Goal: Communication & Community: Answer question/provide support

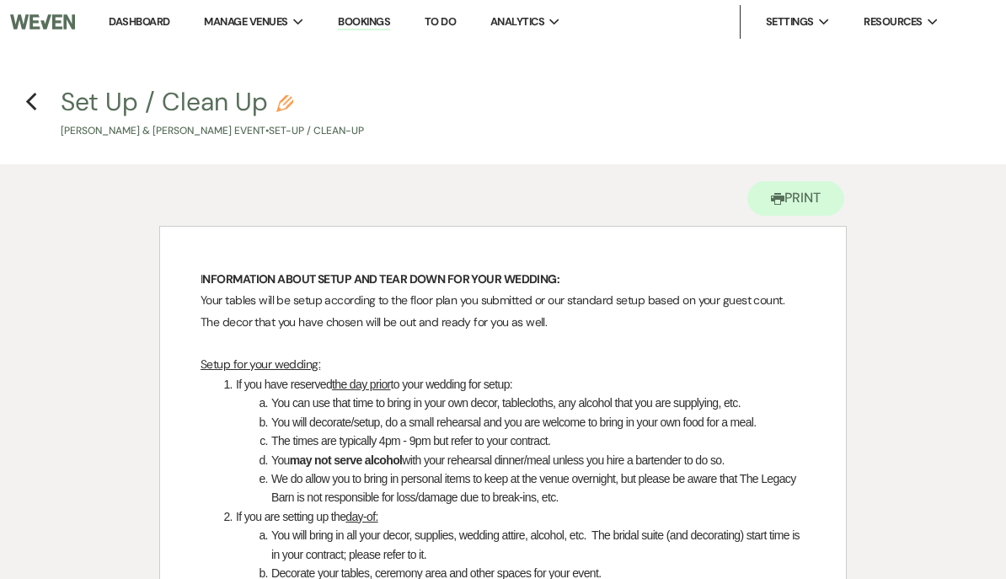
click at [144, 27] on link "Dashboard" at bounding box center [139, 21] width 61 height 14
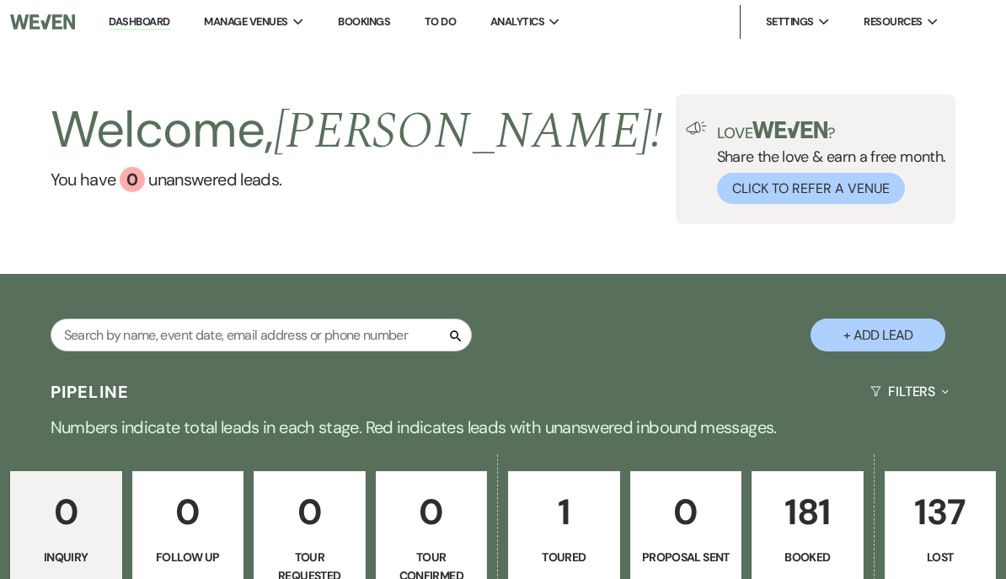
click at [812, 532] on p "181" at bounding box center [808, 512] width 90 height 56
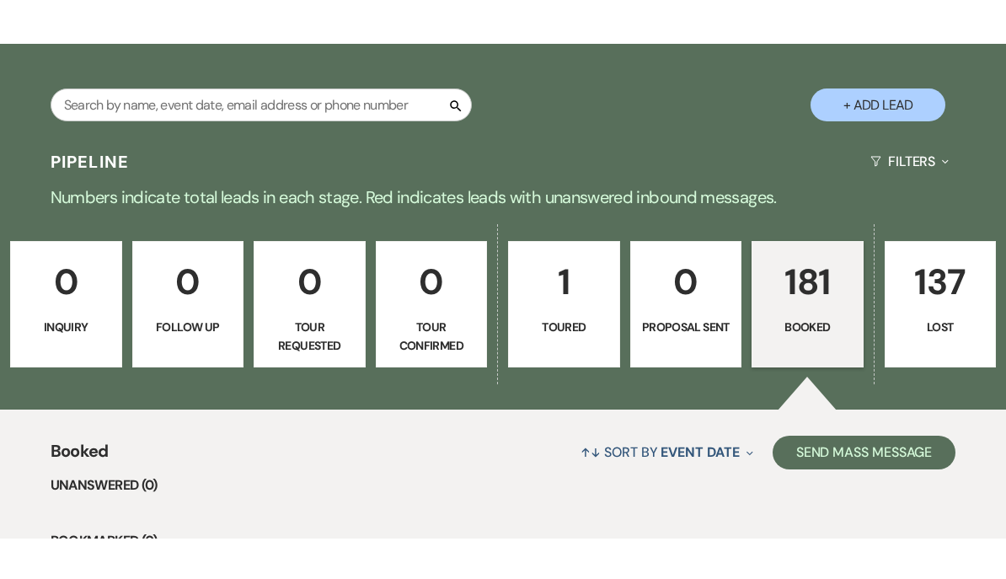
scroll to position [625, 0]
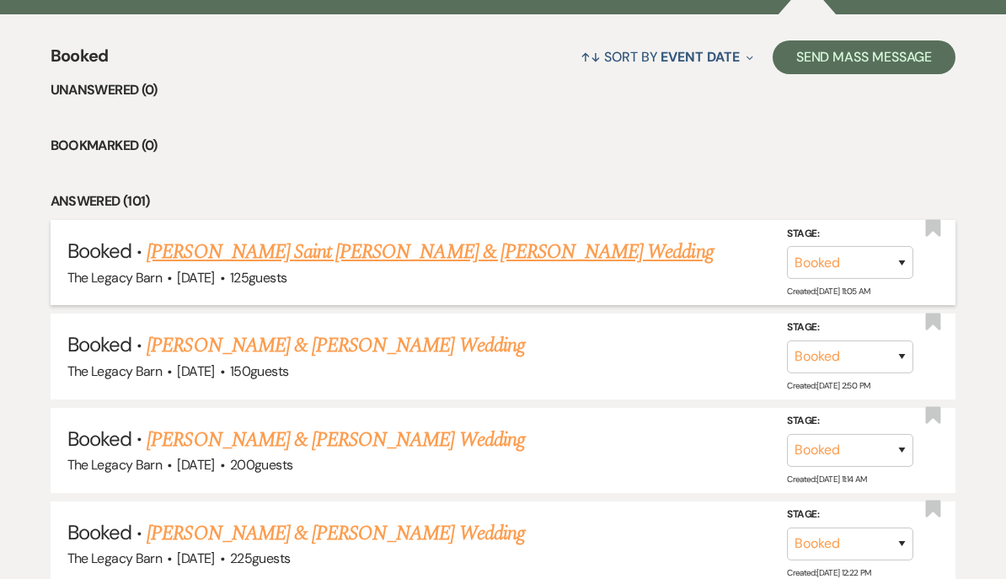
click at [228, 254] on link "[PERSON_NAME] Saint [PERSON_NAME] & [PERSON_NAME] Wedding" at bounding box center [430, 252] width 566 height 30
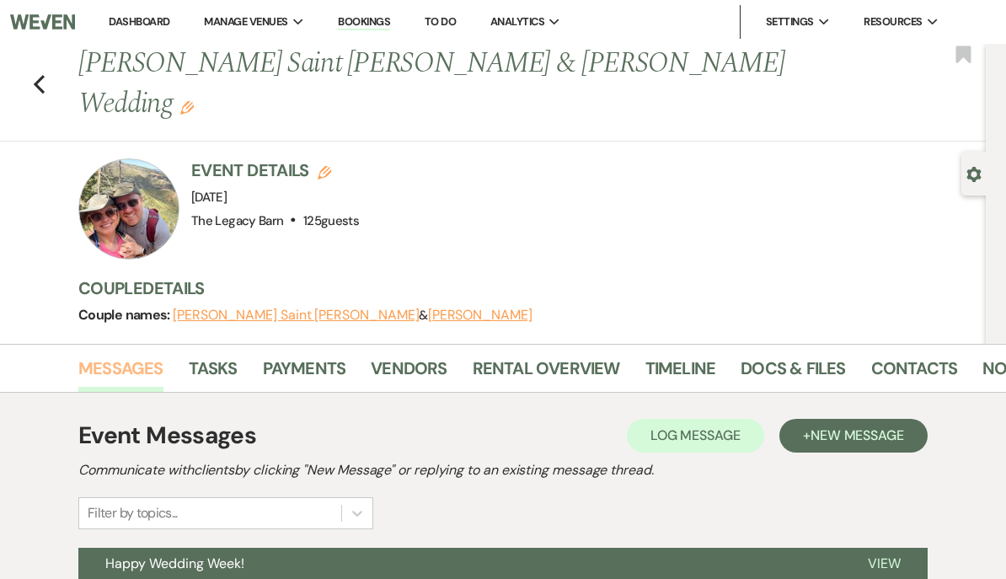
click at [122, 355] on link "Messages" at bounding box center [120, 373] width 85 height 37
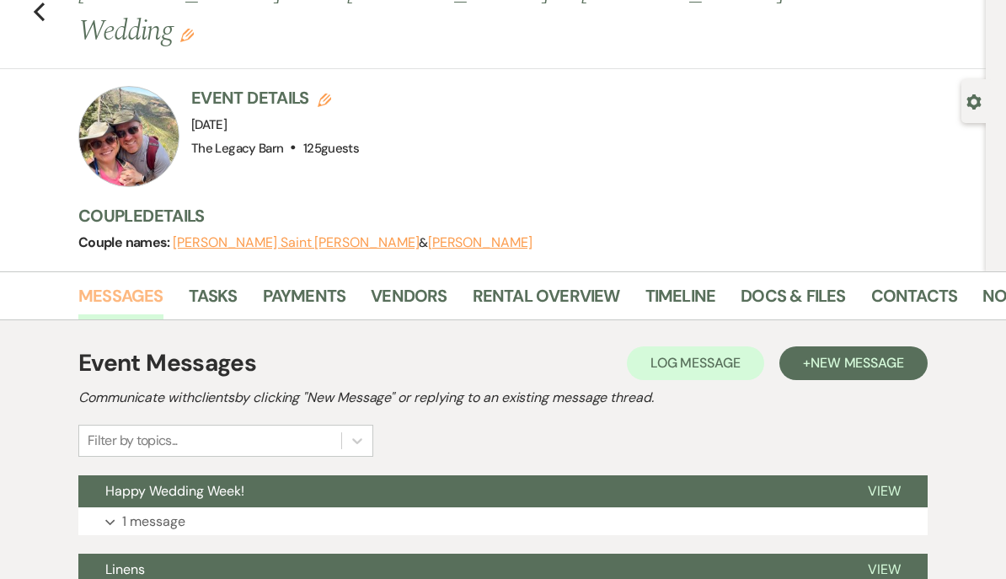
scroll to position [72, 0]
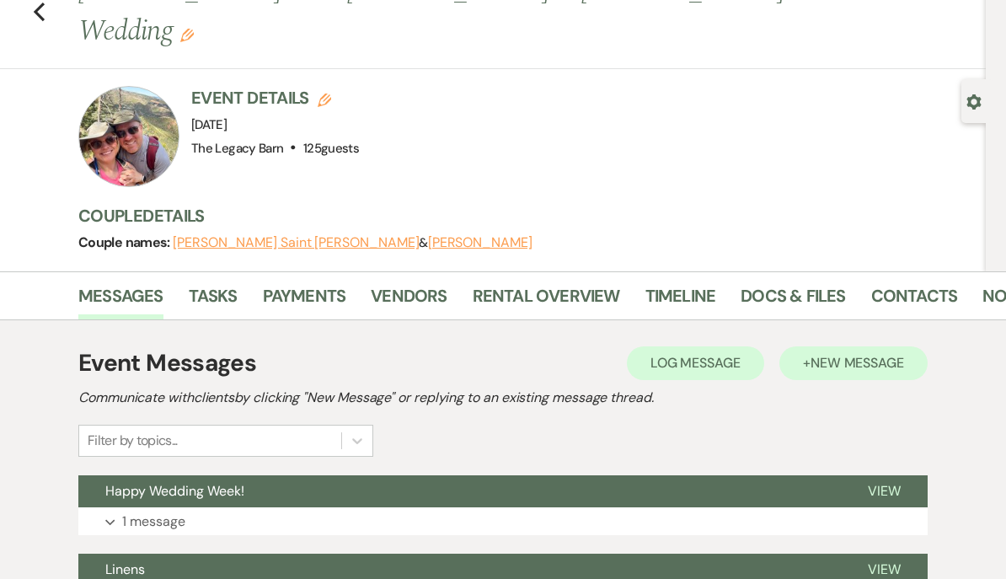
click at [871, 354] on span "New Message" at bounding box center [858, 363] width 94 height 18
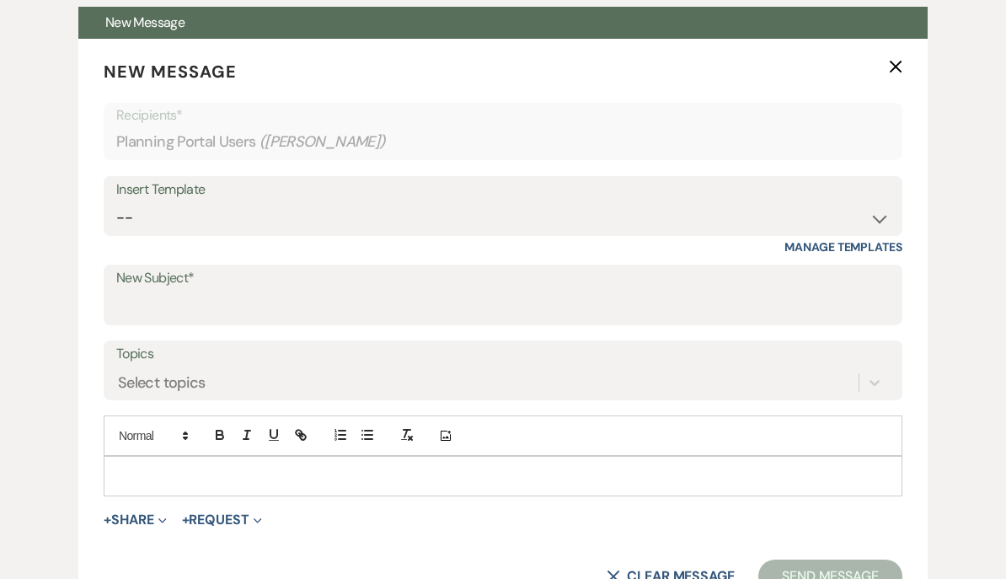
scroll to position [542, 0]
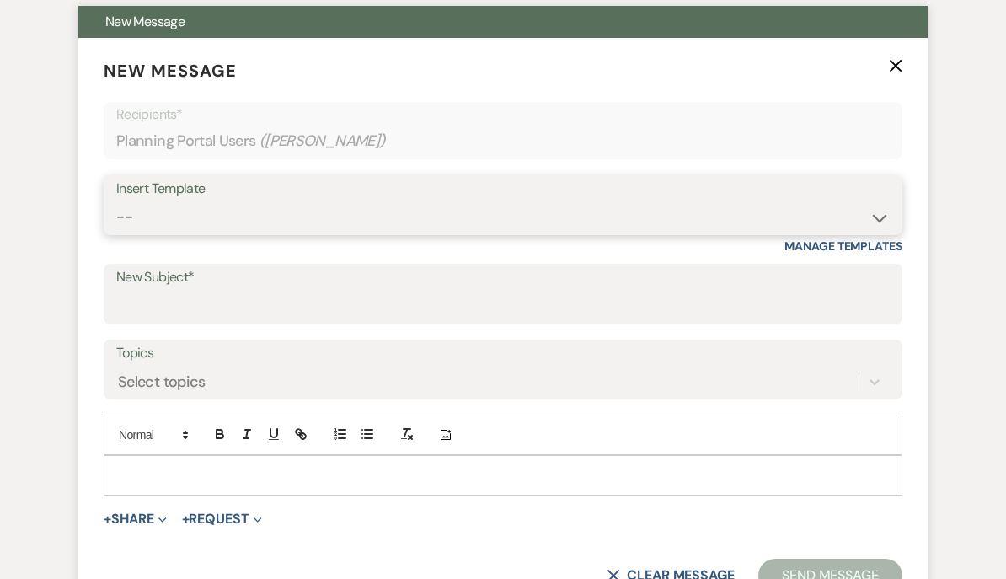
click at [148, 201] on select "-- Documents for Conversion Planning Portal Introduction Initial Inquiry Respon…" at bounding box center [503, 217] width 774 height 33
select select "3949"
type input "Accessing the venue and other important reminders"
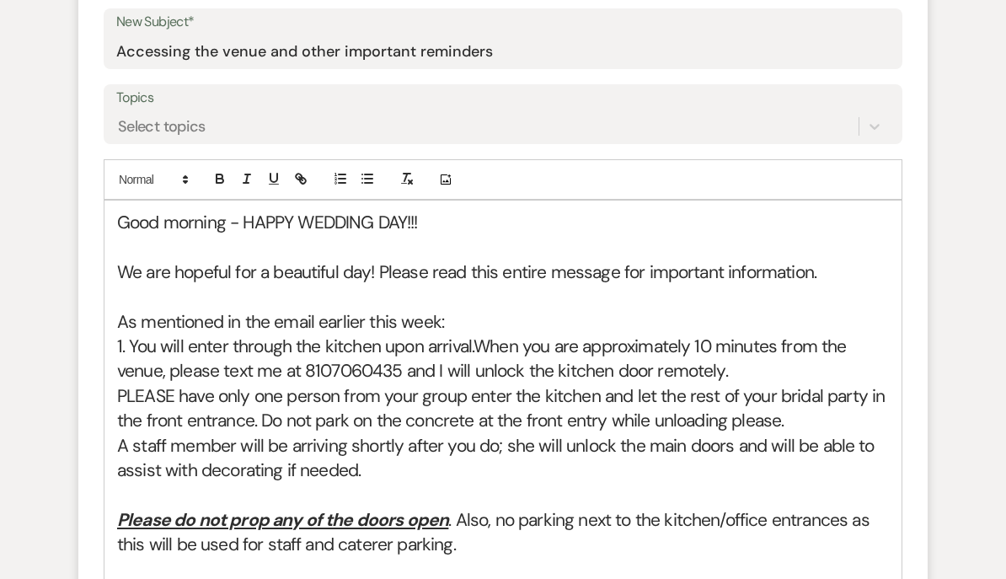
scroll to position [797, 0]
click at [271, 384] on span "PLEASE have only one person from your group enter the kitchen and let the rest …" at bounding box center [503, 408] width 773 height 48
click at [269, 385] on span "PLEASE have only one person from your group enter the kitchen and let the rest …" at bounding box center [503, 409] width 773 height 48
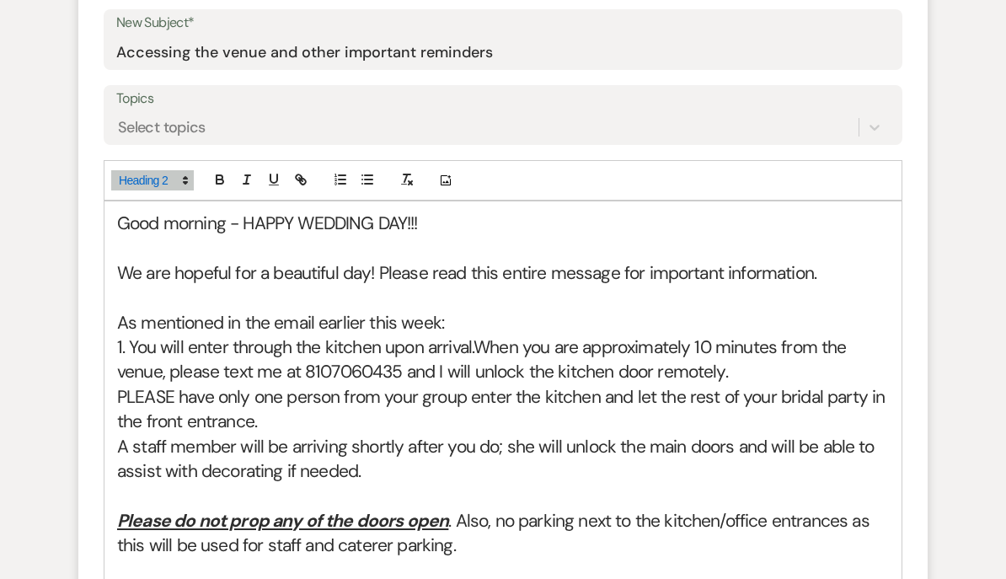
click at [240, 435] on span "A staff member will be arriving shortly after you do; she will unlock the main …" at bounding box center [498, 459] width 762 height 48
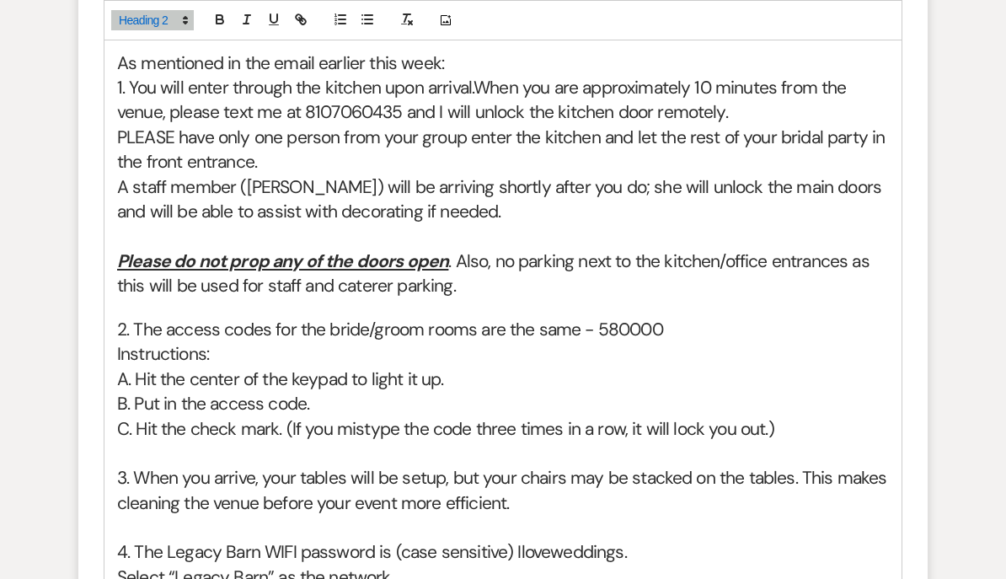
scroll to position [1025, 0]
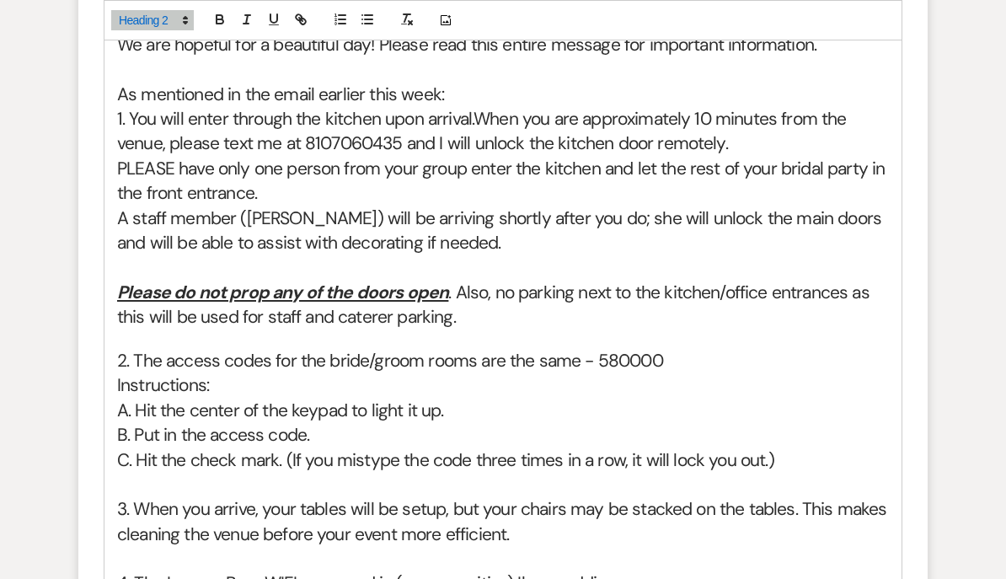
click at [266, 207] on span "A staff member ([PERSON_NAME]) will be arriving shortly after you do; she will …" at bounding box center [501, 231] width 769 height 48
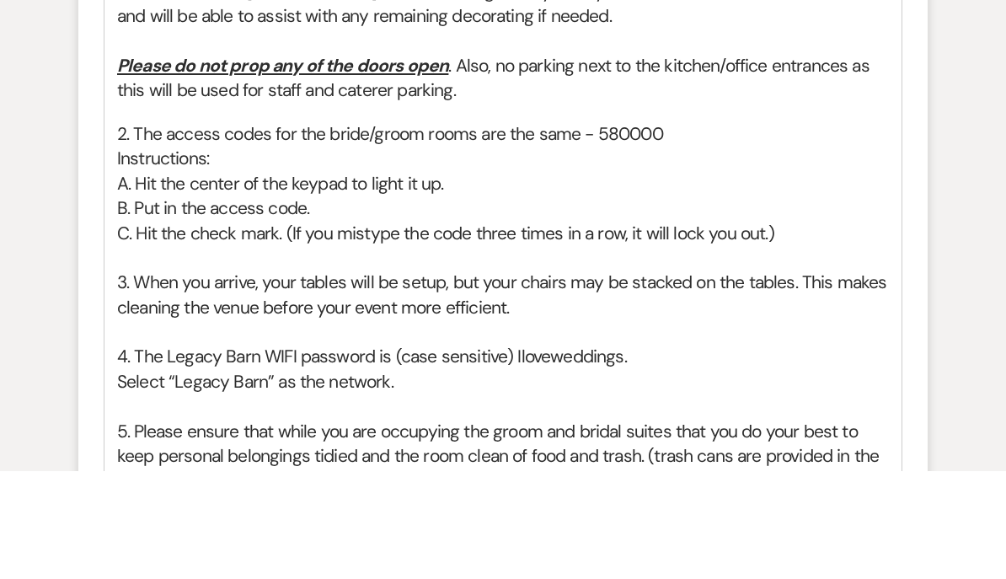
scroll to position [1145, 0]
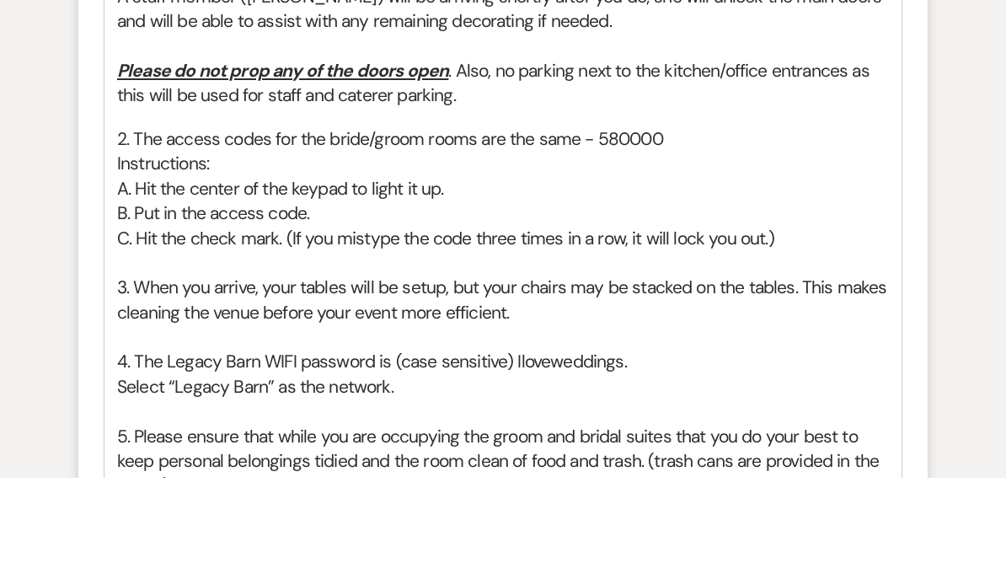
click at [147, 377] on span "3. When you arrive, your tables will be setup, but your chairs may be stacked o…" at bounding box center [504, 401] width 775 height 48
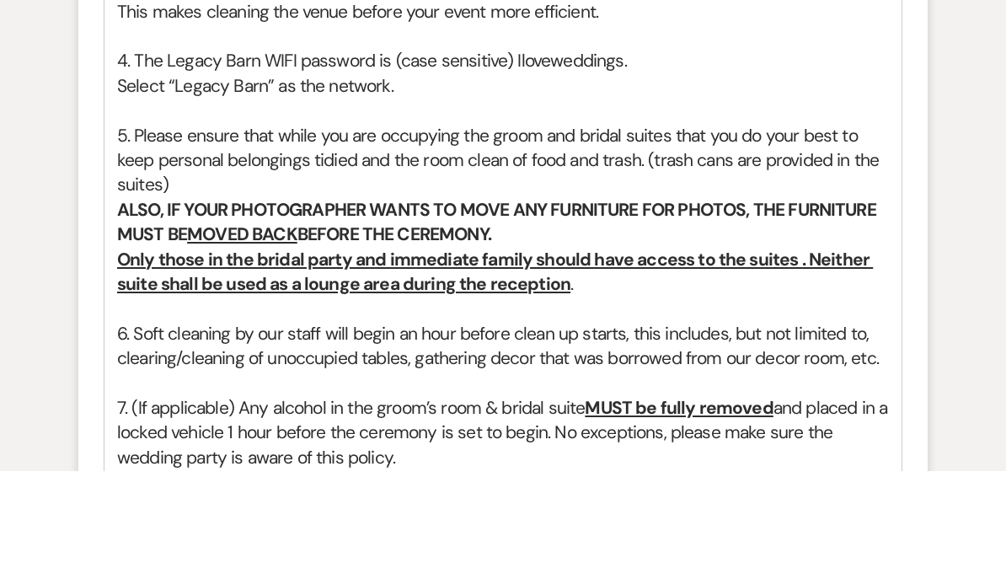
scroll to position [1441, 0]
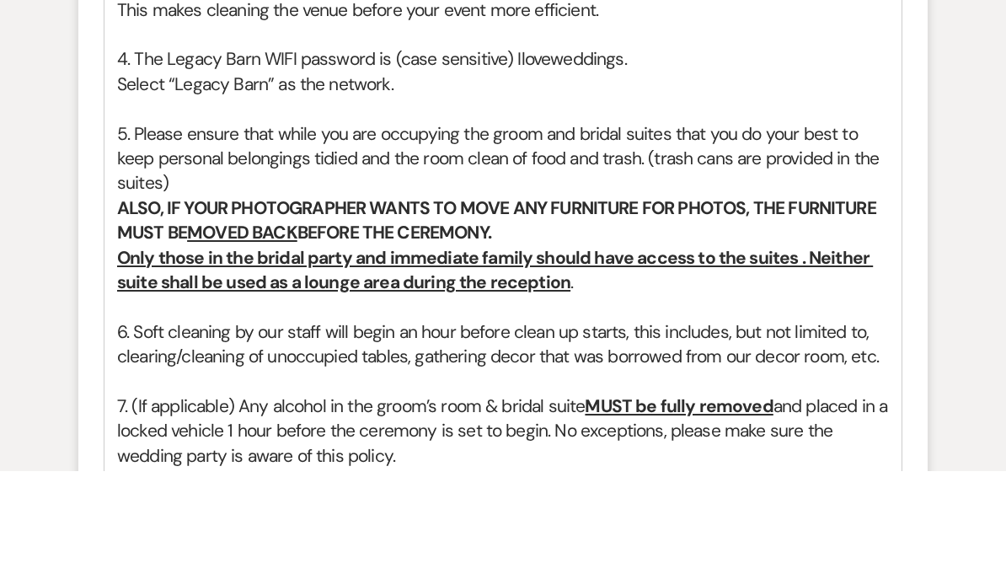
click at [239, 502] on h2 "7. (If applicable) Any alcohol in the groom’s room & bridal suite MUST be fully…" at bounding box center [503, 539] width 772 height 74
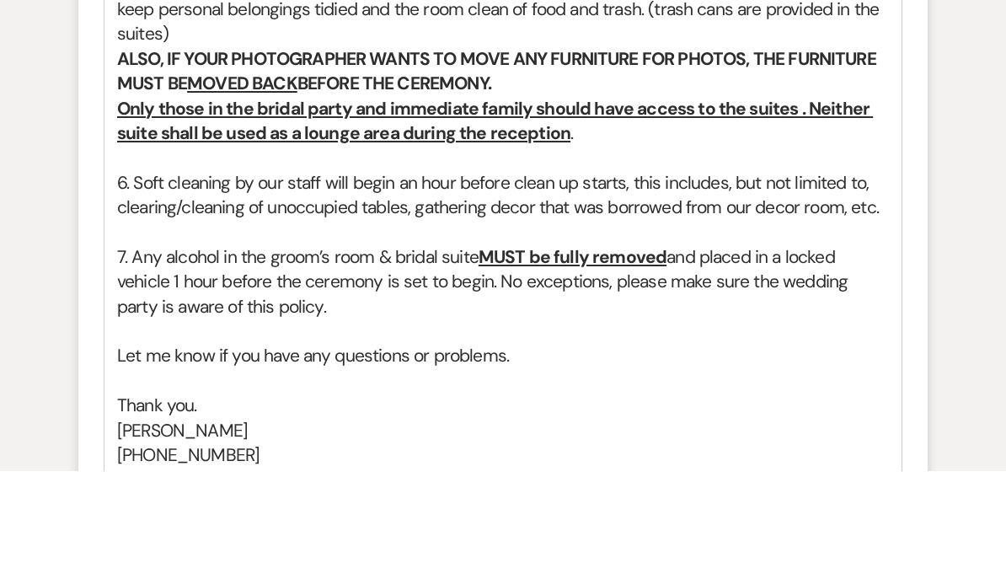
scroll to position [1600, 0]
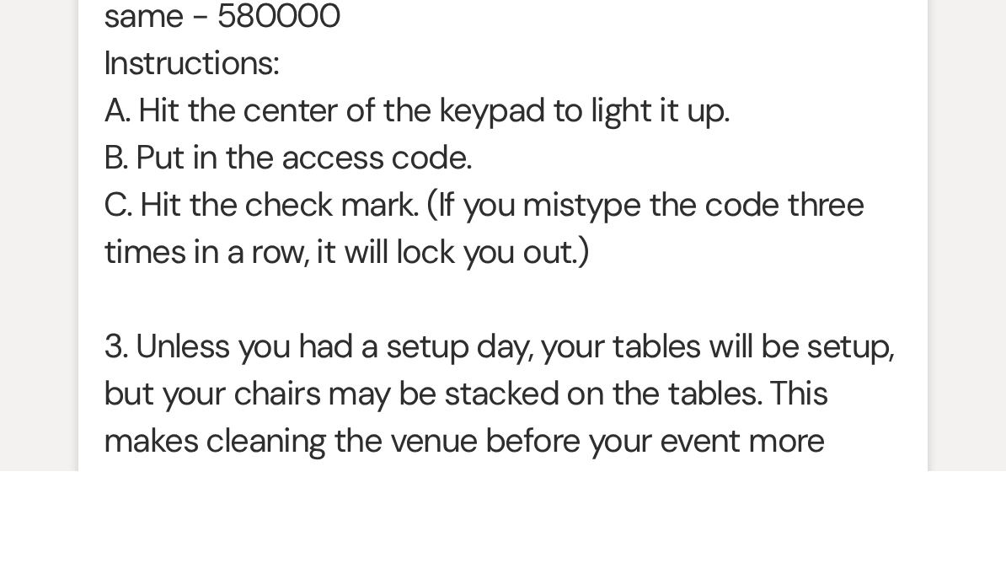
scroll to position [1708, 0]
